Goal: Task Accomplishment & Management: Manage account settings

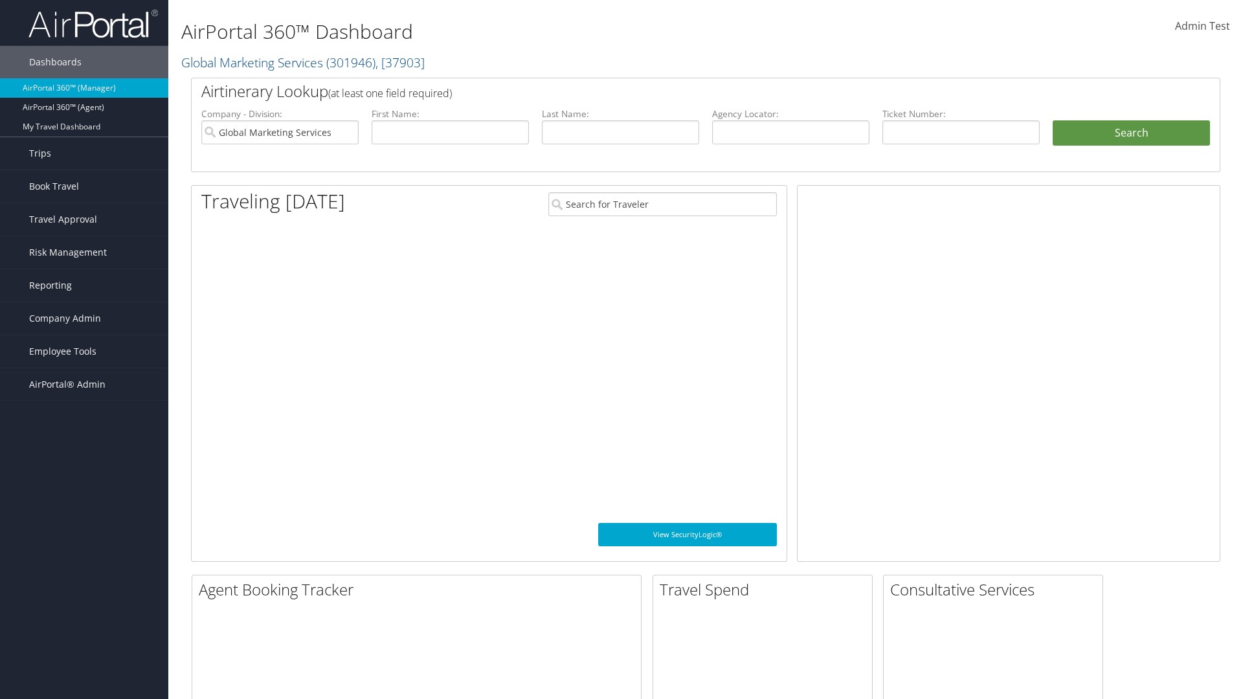
click at [84, 319] on span "Company Admin" at bounding box center [65, 318] width 72 height 32
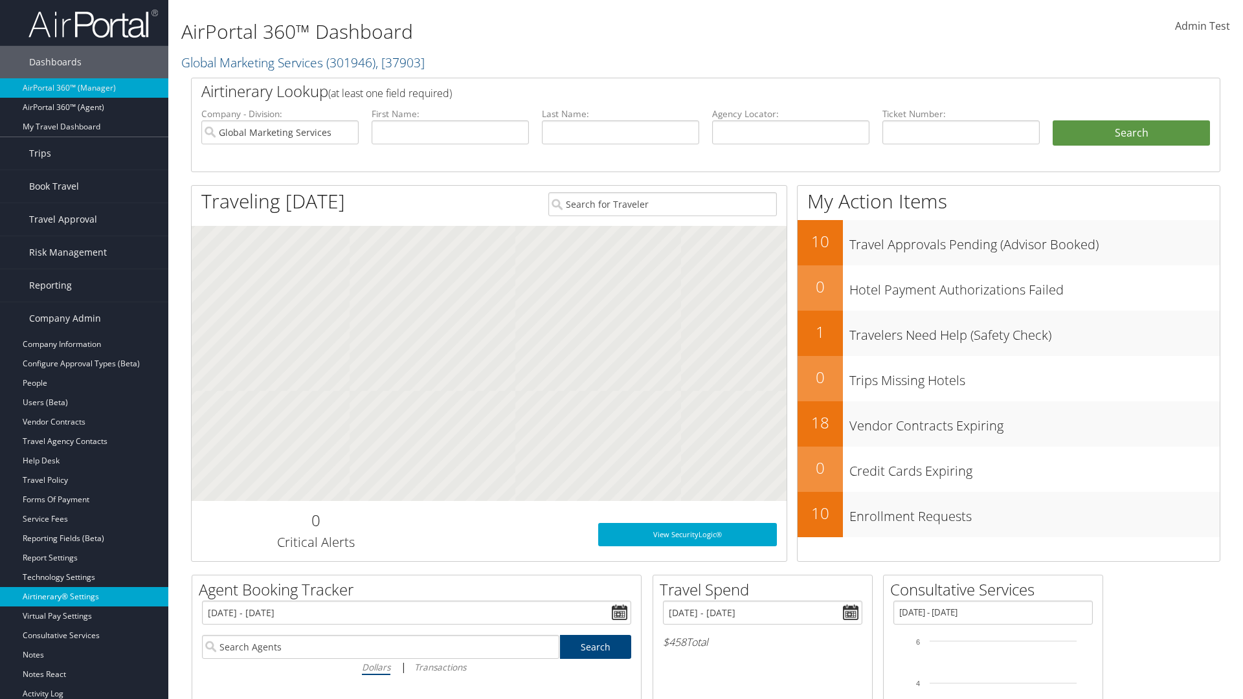
click at [84, 597] on link "Airtinerary® Settings" at bounding box center [84, 596] width 168 height 19
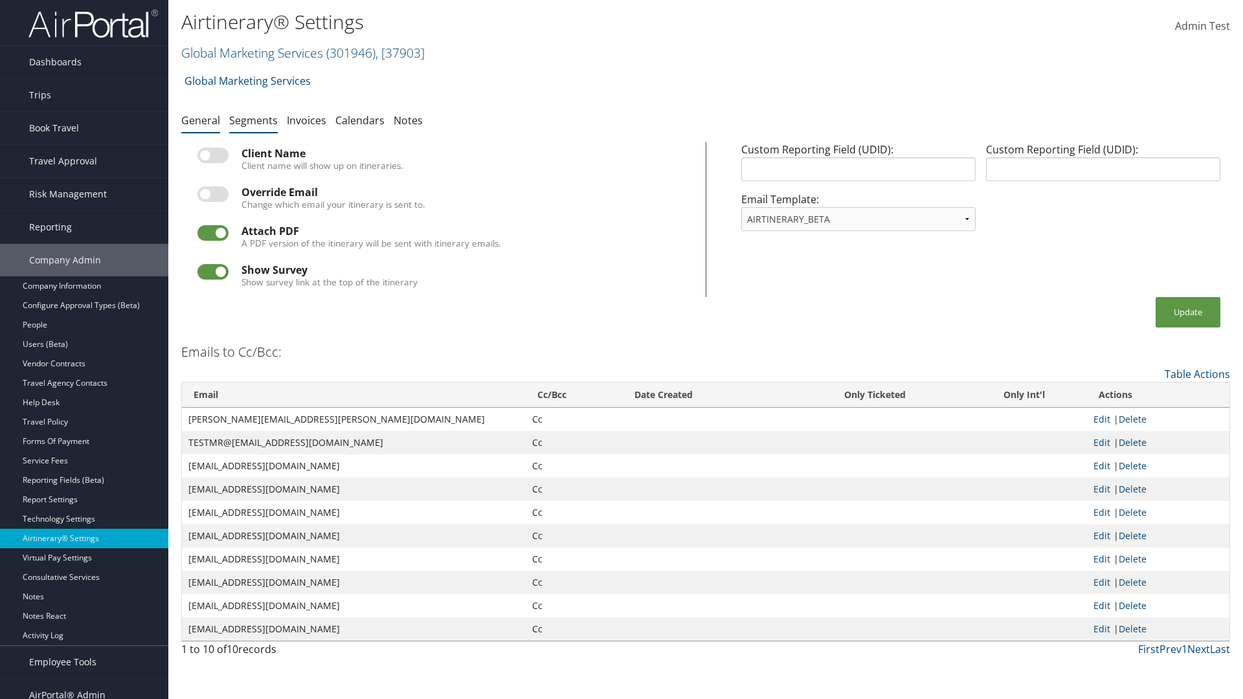
click at [253, 120] on link "Segments" at bounding box center [253, 120] width 49 height 14
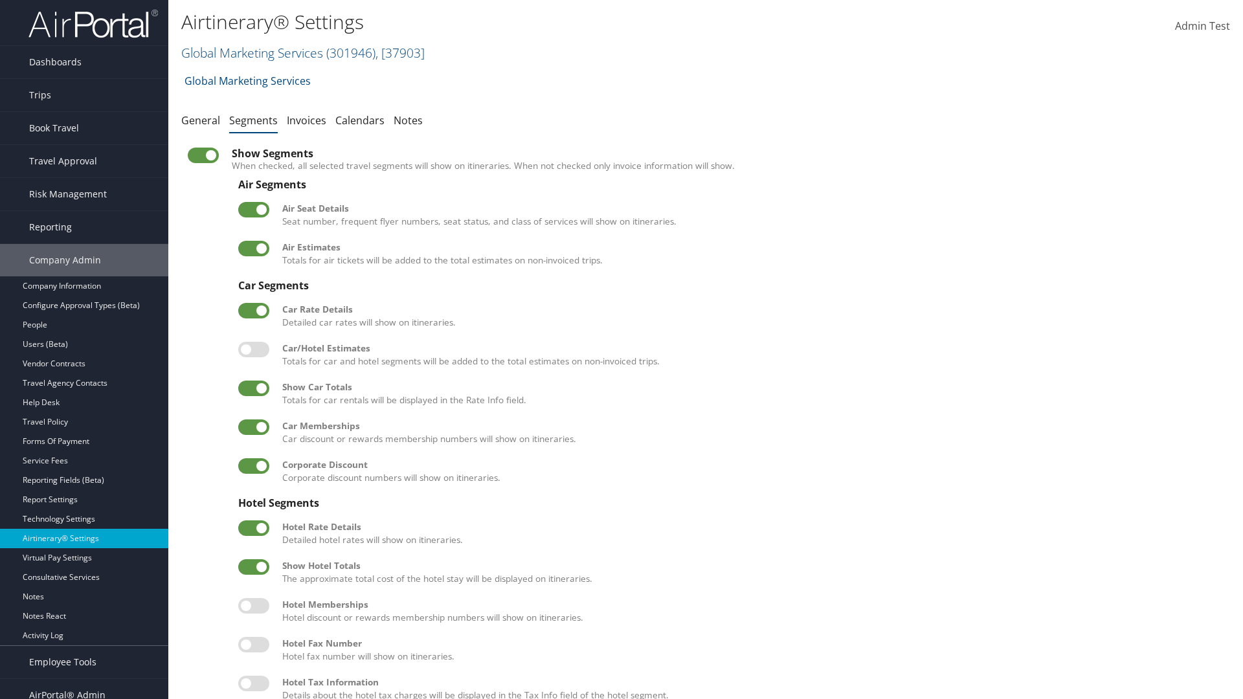
scroll to position [175, 0]
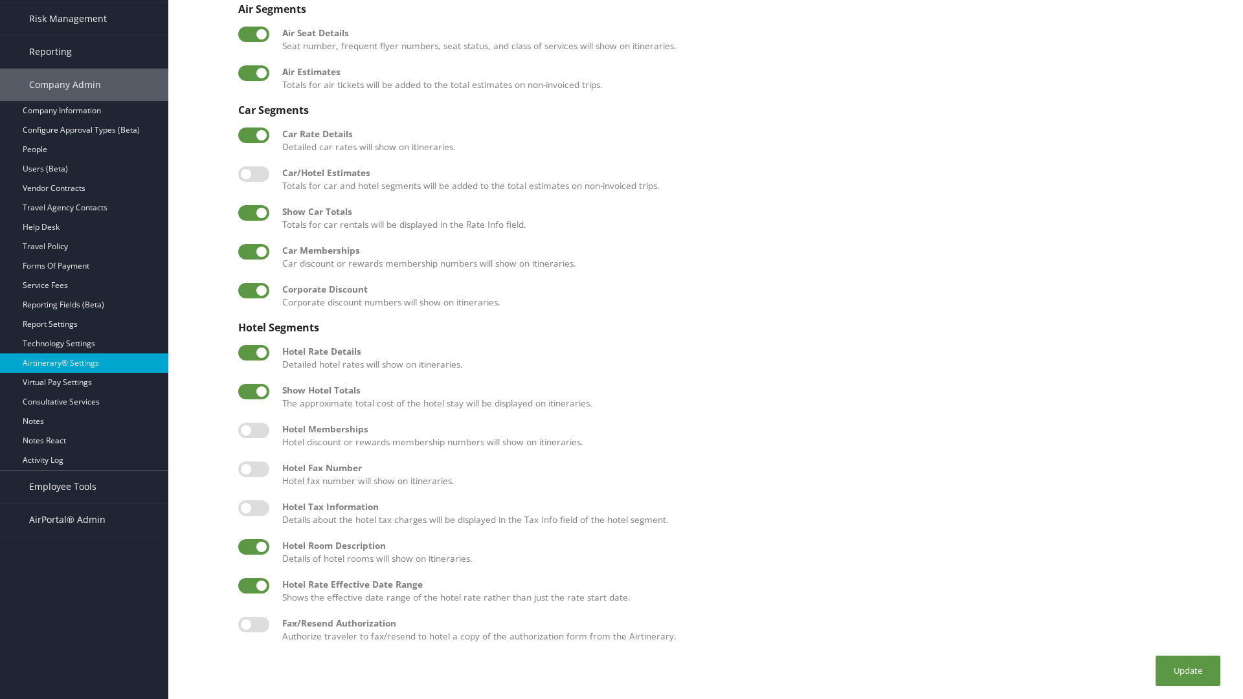
click at [254, 547] on label at bounding box center [253, 547] width 31 height 16
click at [253, 547] on input "checkbox" at bounding box center [249, 549] width 8 height 8
click at [254, 547] on label at bounding box center [253, 547] width 31 height 16
click at [253, 547] on input "checkbox" at bounding box center [249, 549] width 8 height 8
checkbox input "true"
